Goal: Task Accomplishment & Management: Use online tool/utility

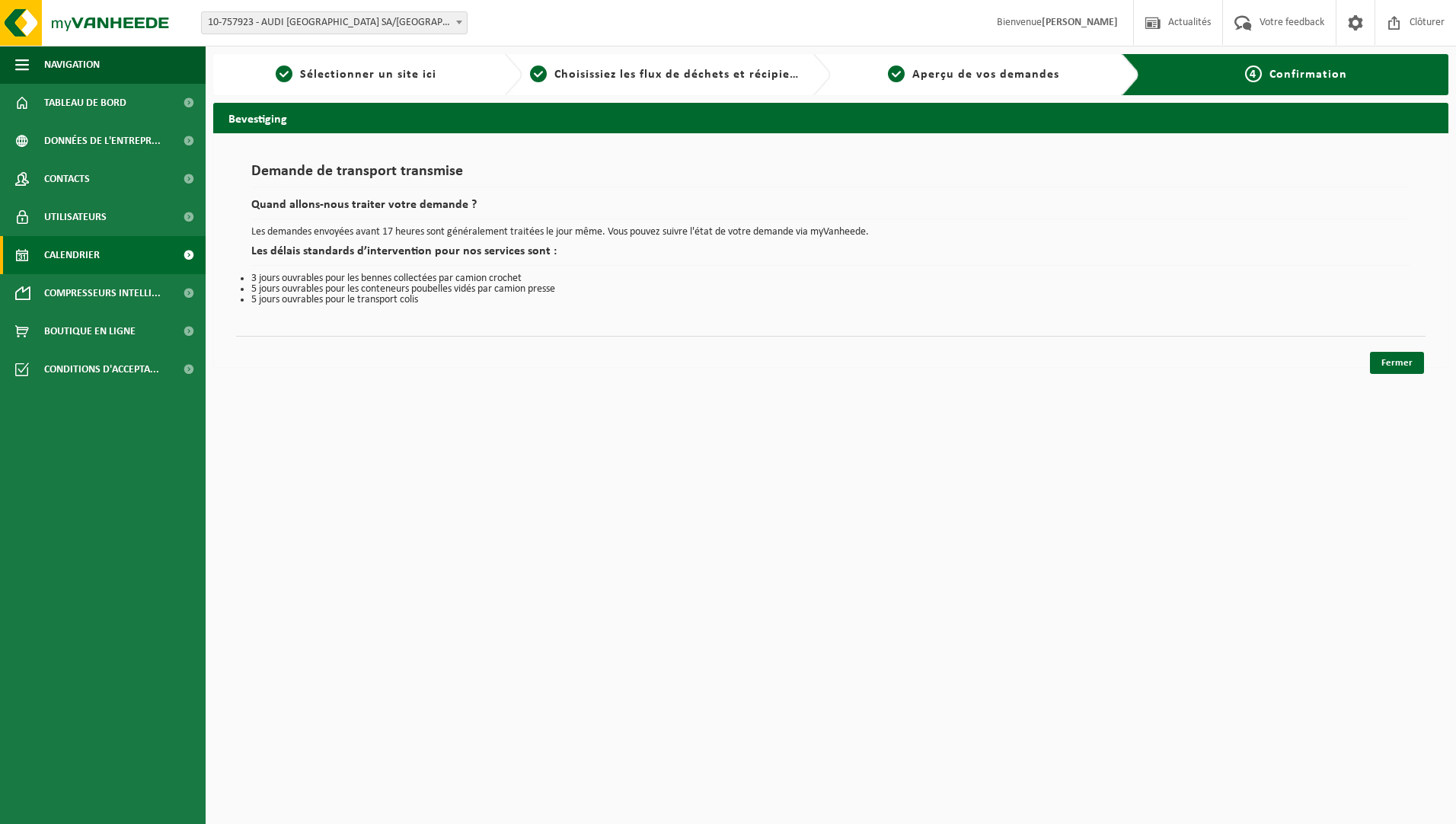
click at [61, 251] on span "Calendrier" at bounding box center [72, 255] width 55 height 38
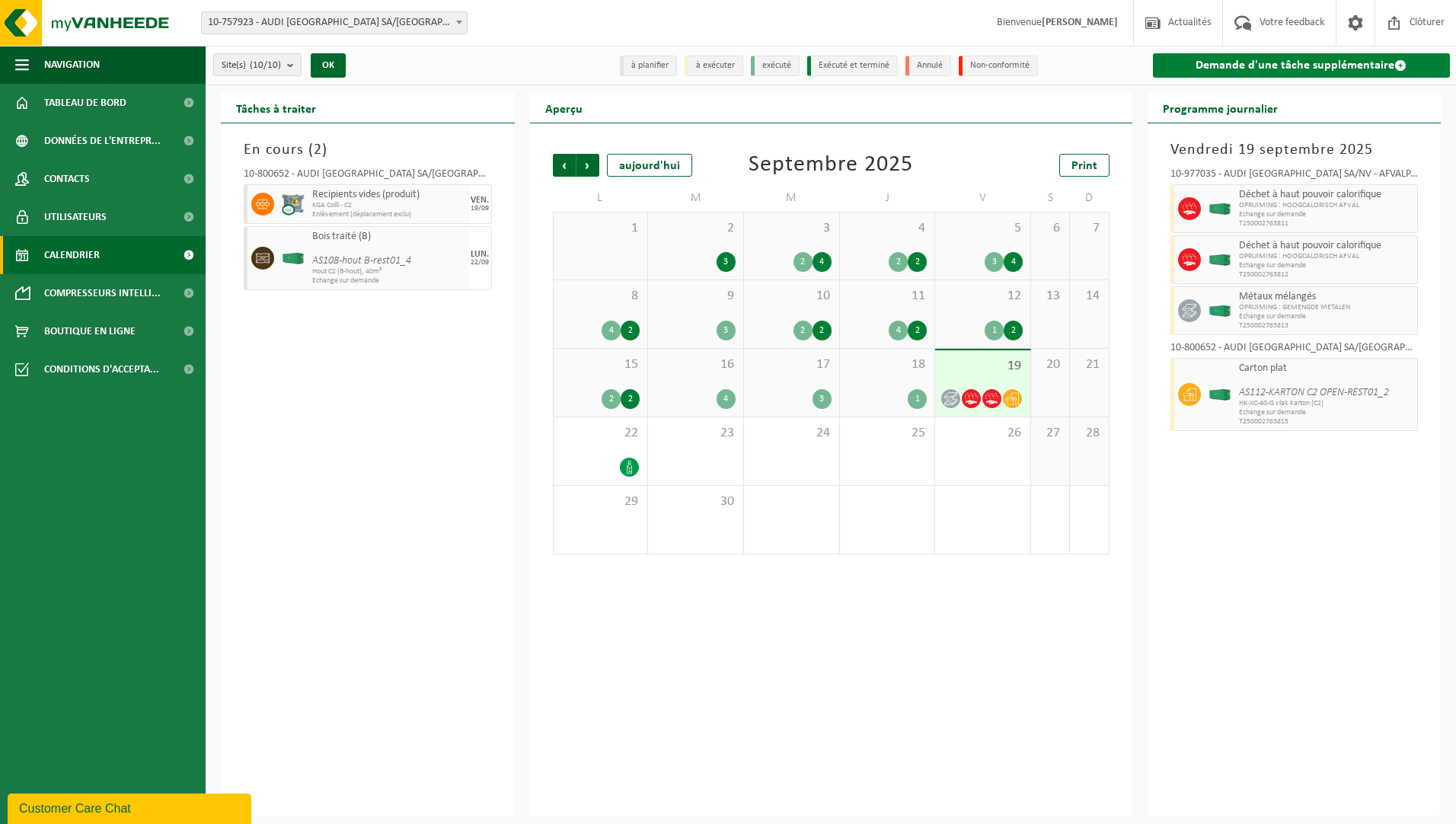
click at [1255, 68] on link "Demande d'une tâche supplémentaire" at bounding box center [1302, 65] width 298 height 25
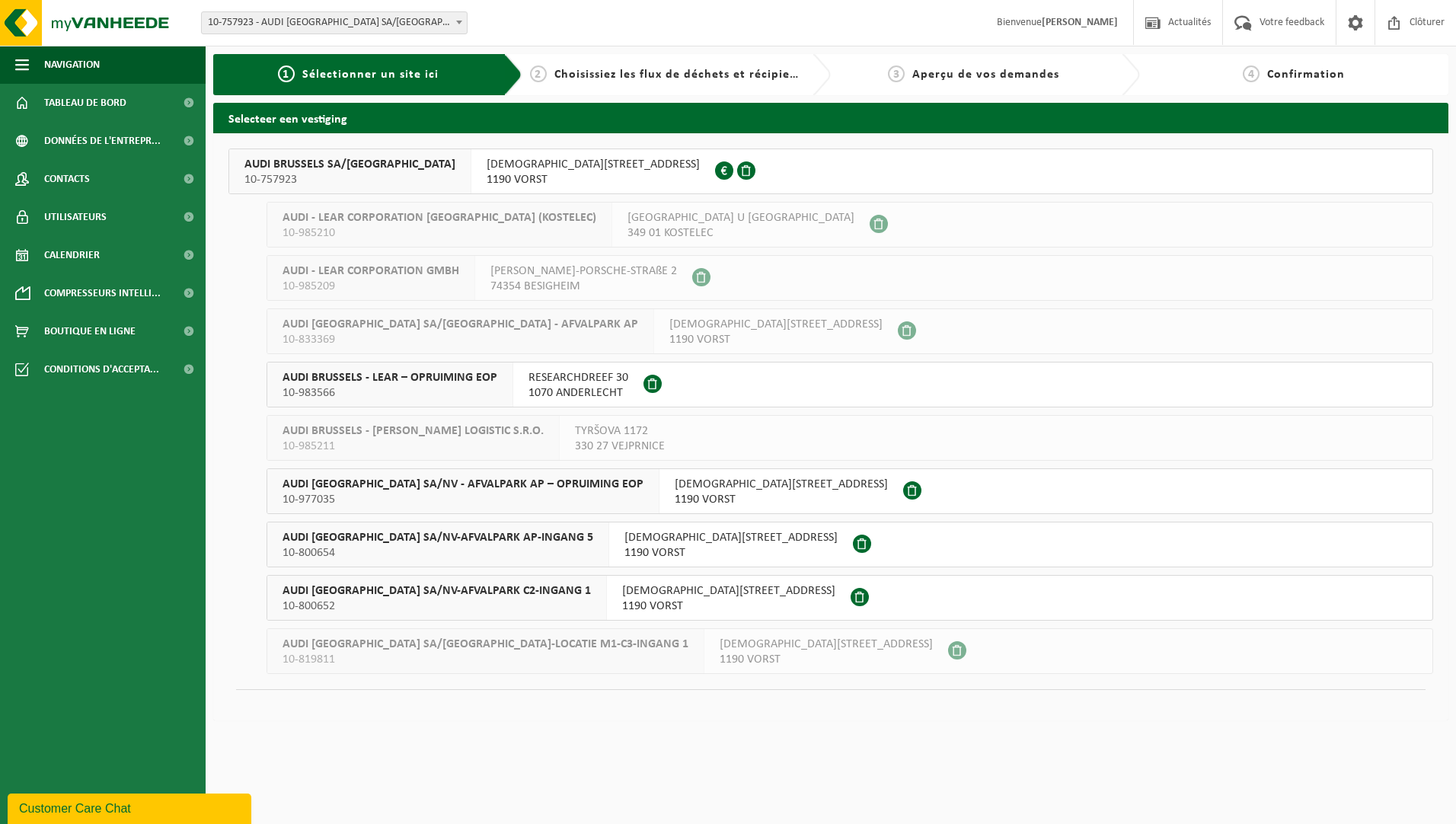
click at [401, 591] on span "AUDI [GEOGRAPHIC_DATA] SA/NV-AFVALPARK C2-INGANG 1" at bounding box center [436, 590] width 308 height 15
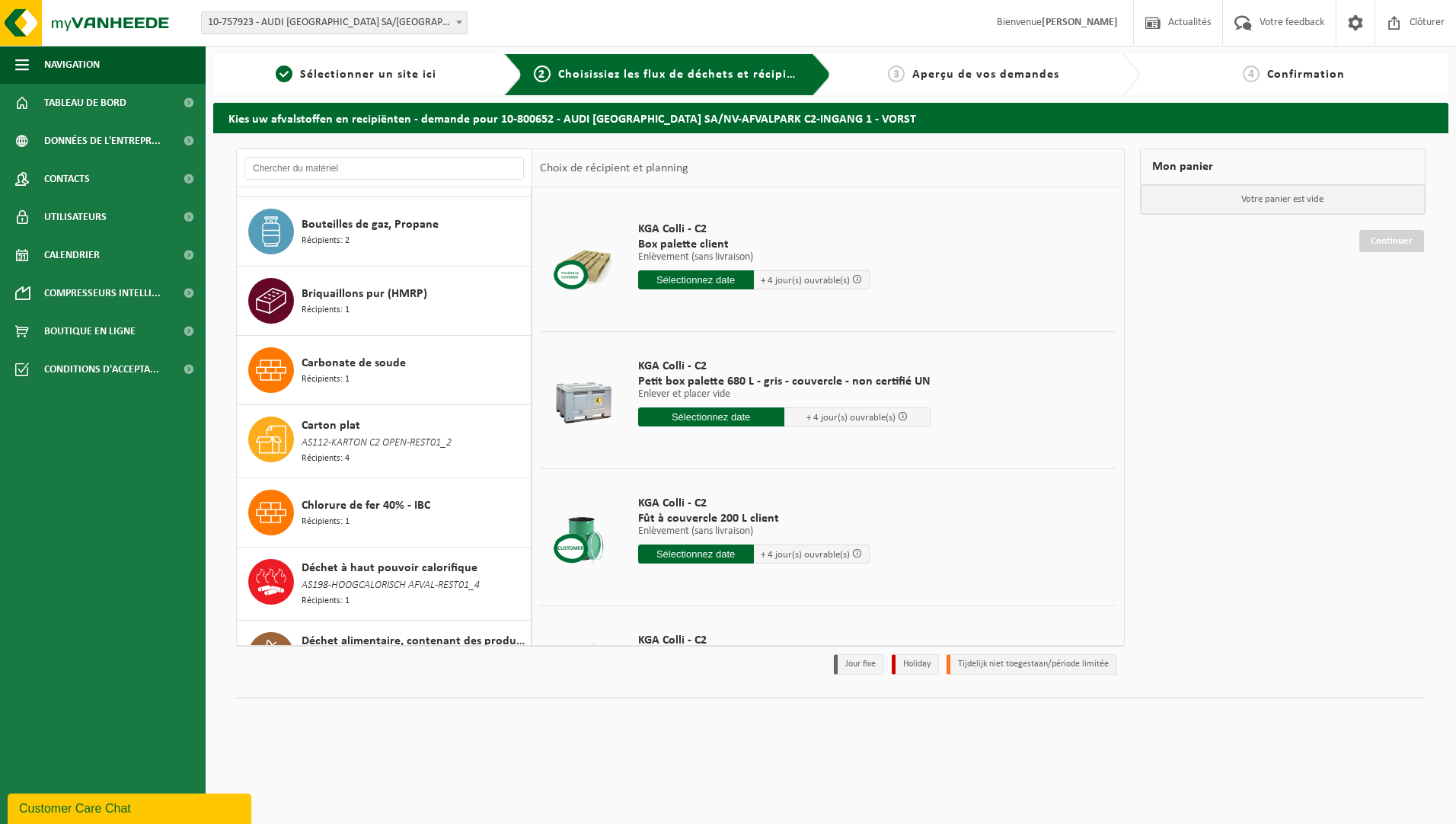
scroll to position [2070, 0]
